Goal: Information Seeking & Learning: Learn about a topic

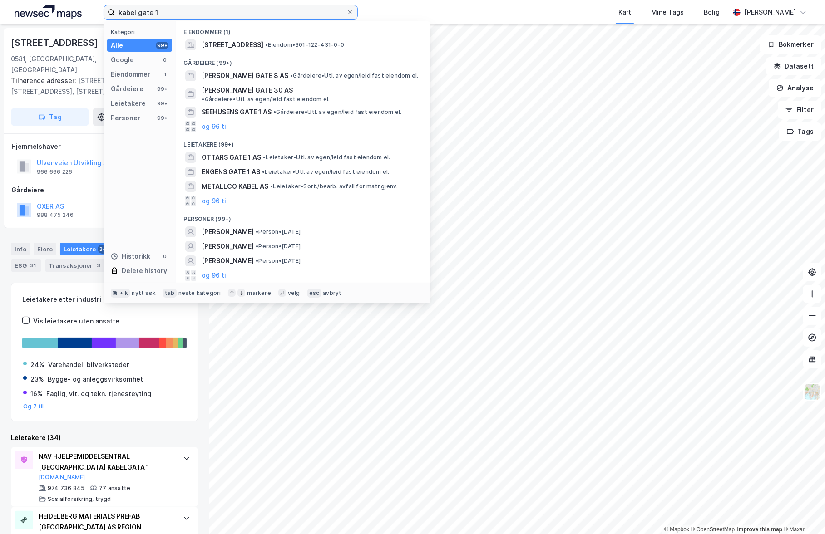
click at [173, 14] on input "kabel gate 1" at bounding box center [231, 12] width 232 height 14
paste input "[STREET_ADDRESS]"
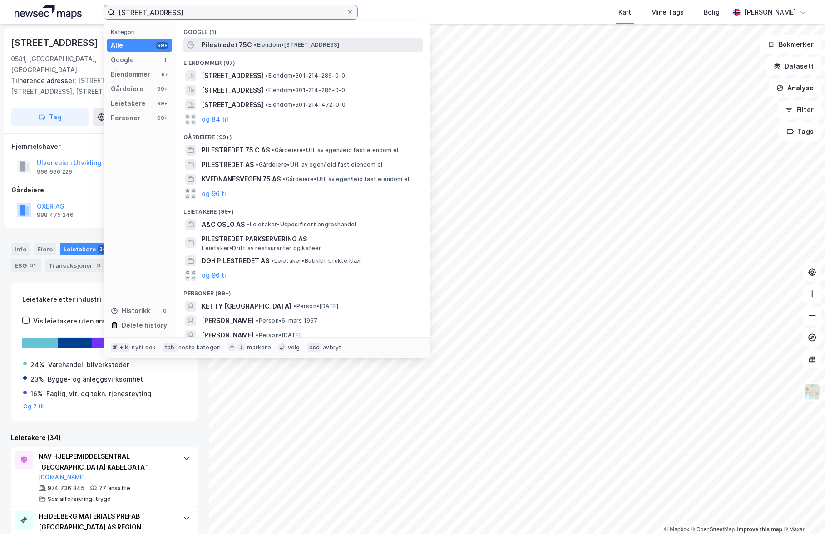
type input "[STREET_ADDRESS]"
click at [210, 46] on span "Pilestredet 75C" at bounding box center [227, 44] width 50 height 11
